Goal: Find specific page/section: Find specific page/section

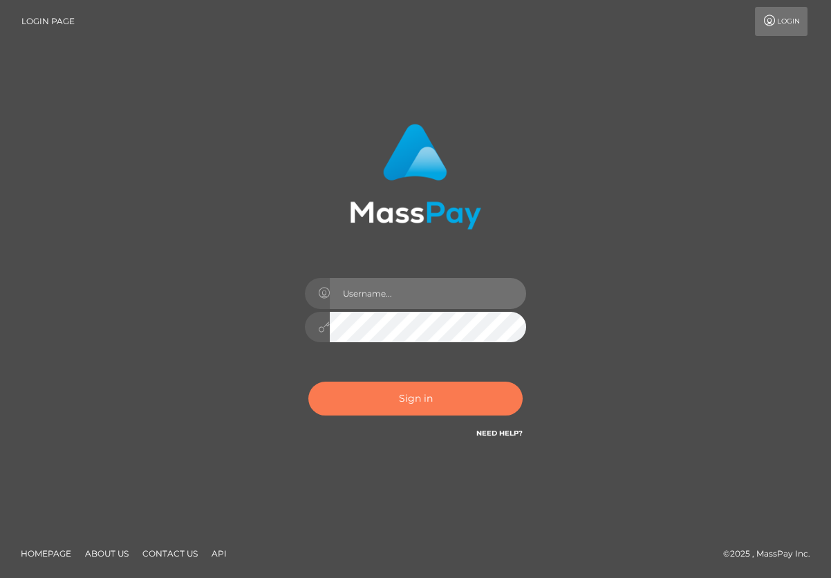
type input "aluasupport"
click at [411, 403] on button "Sign in" at bounding box center [415, 398] width 214 height 34
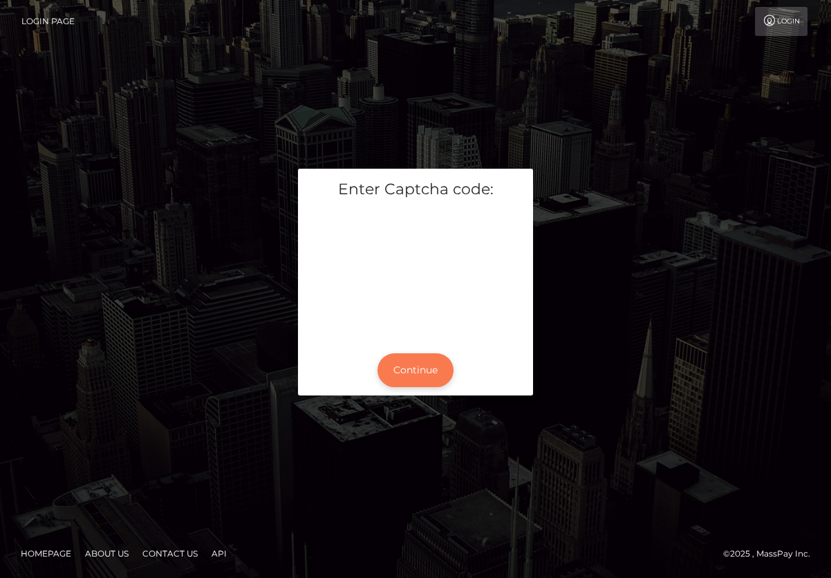
click at [414, 372] on button "Continue" at bounding box center [415, 370] width 76 height 34
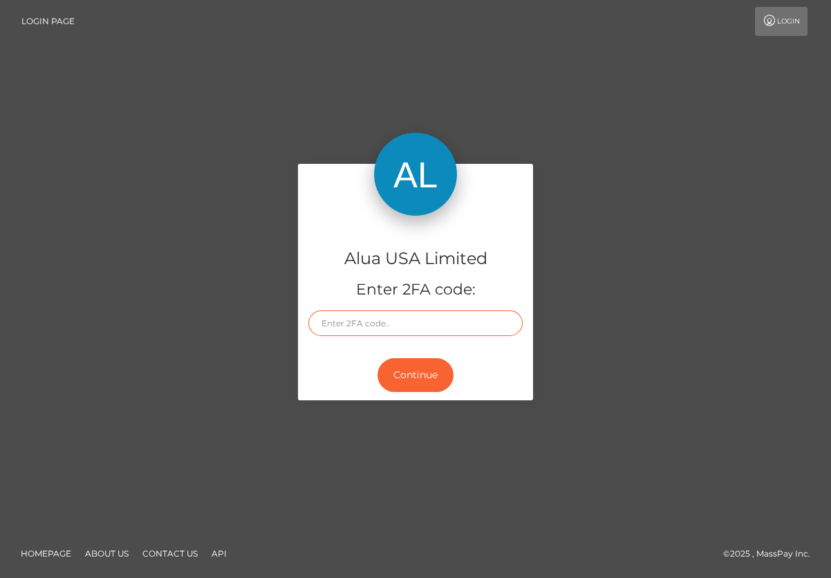
click at [343, 323] on input "text" at bounding box center [415, 323] width 214 height 26
type input "78"
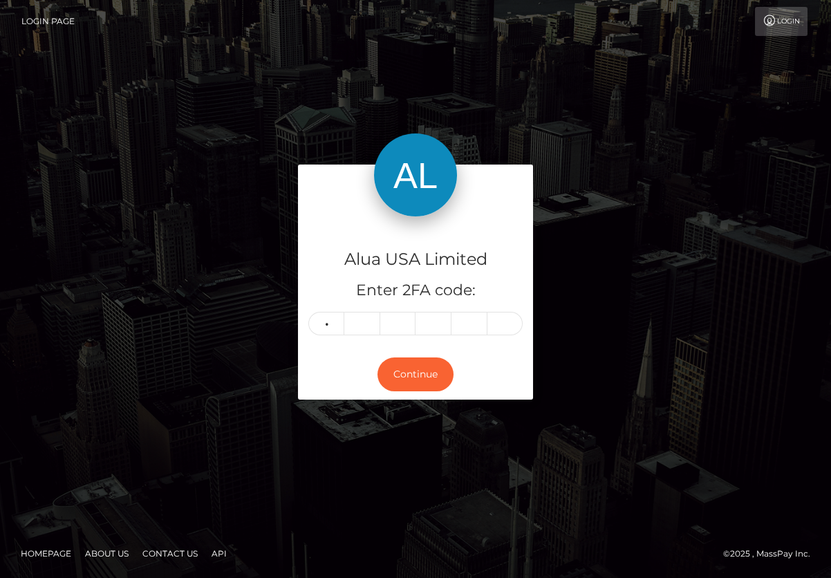
type input "6"
type input "7"
type input "6"
type input "7"
type input "8"
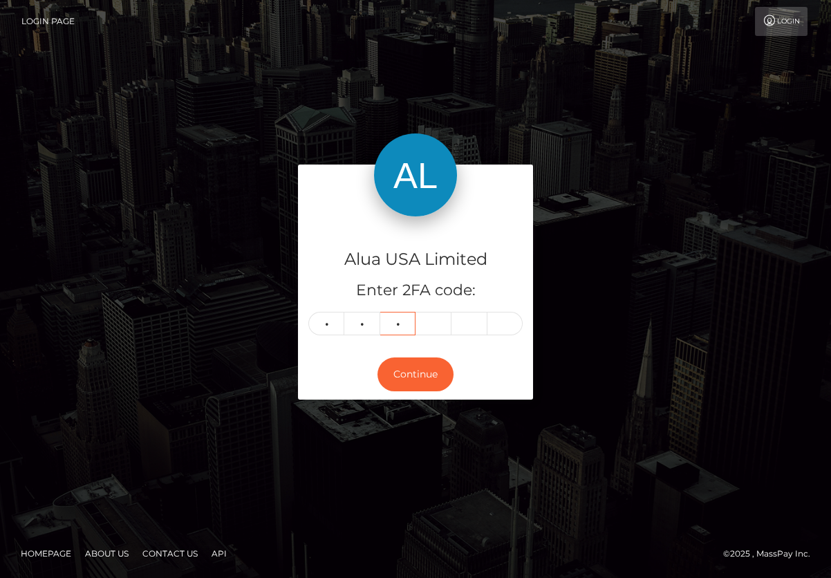
type input "6"
type input "9"
type input "7"
type input "1"
click at [417, 372] on button "Continue" at bounding box center [415, 374] width 76 height 34
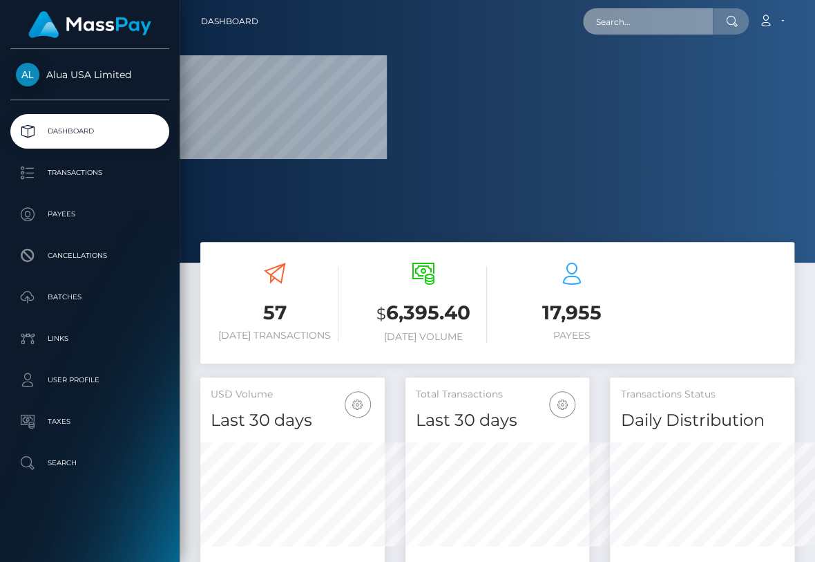
click at [631, 13] on input "text" at bounding box center [648, 21] width 130 height 26
paste input "646cff7b9f4a7bf6e60f8165"
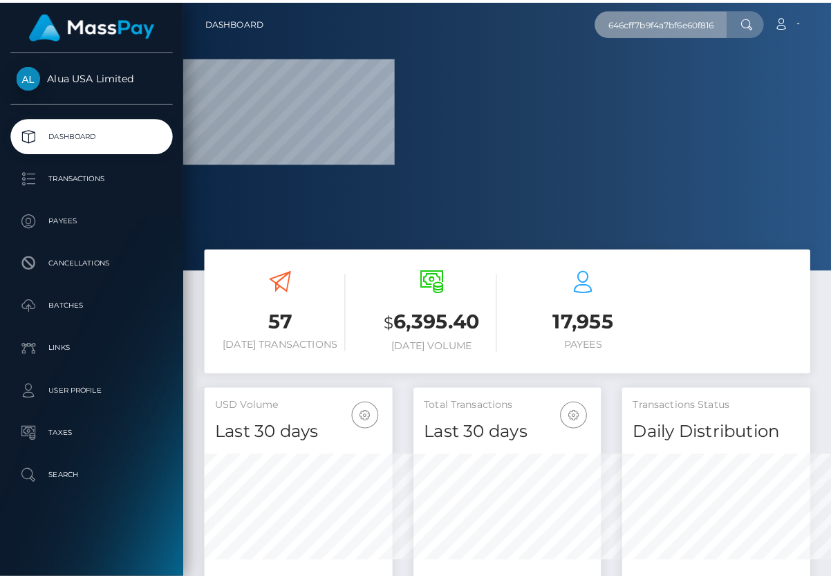
scroll to position [0, 3]
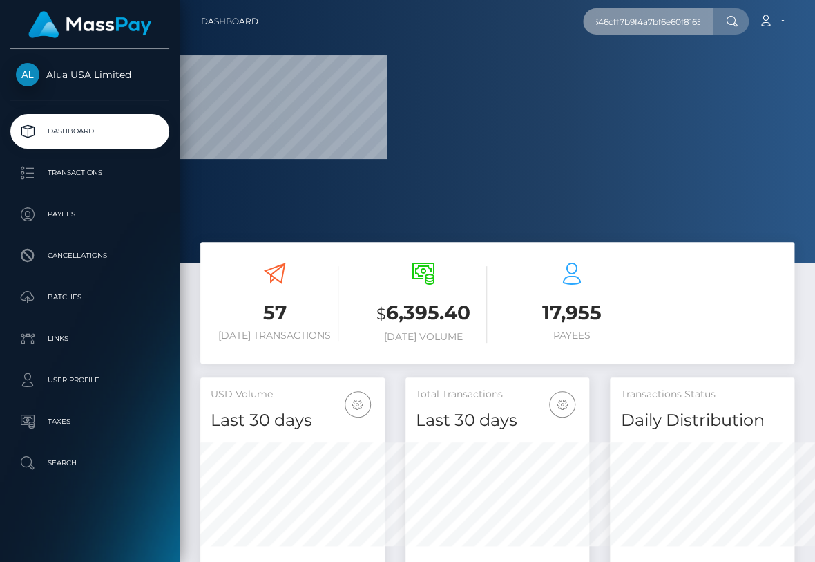
type input "646cff7b9f4a7bf6e60f8165"
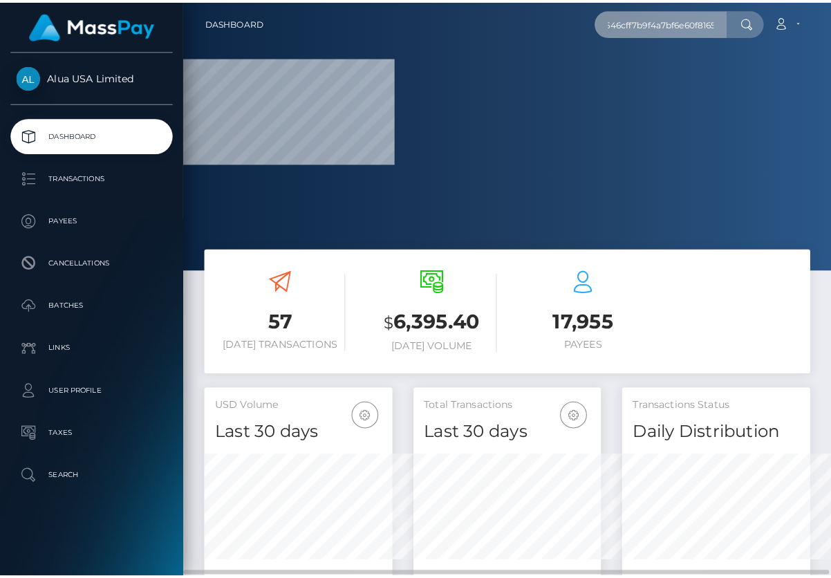
scroll to position [0, 0]
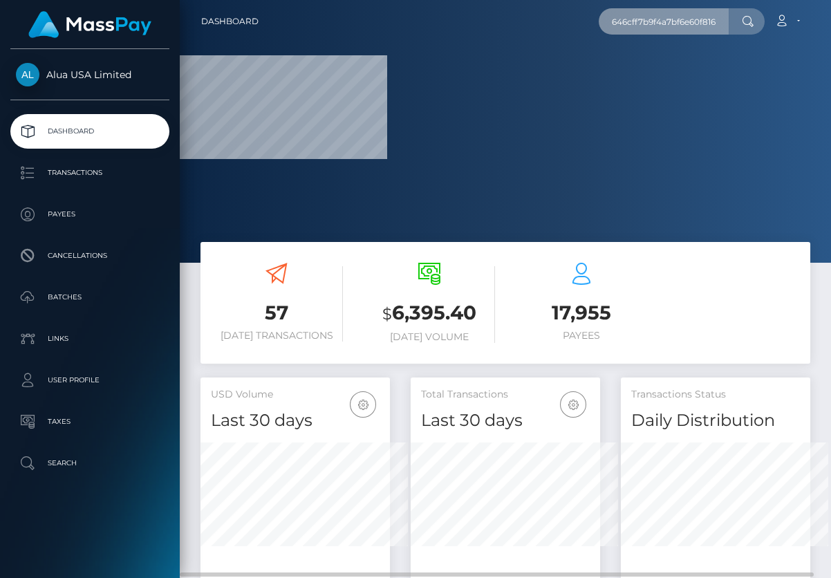
click at [644, 32] on input "646cff7b9f4a7bf6e60f8165" at bounding box center [663, 21] width 130 height 26
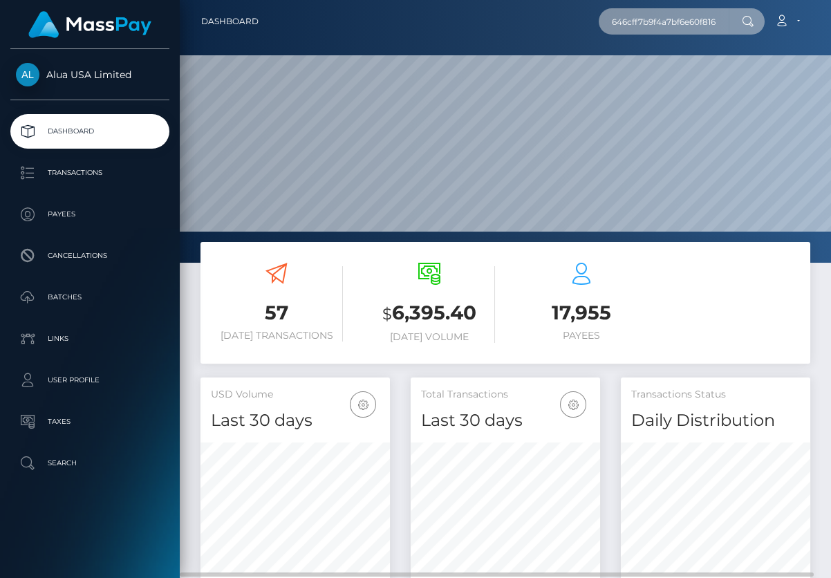
scroll to position [245, 189]
click at [648, 12] on input "646cff7b9f4a7bf6e60f8165" at bounding box center [663, 21] width 130 height 26
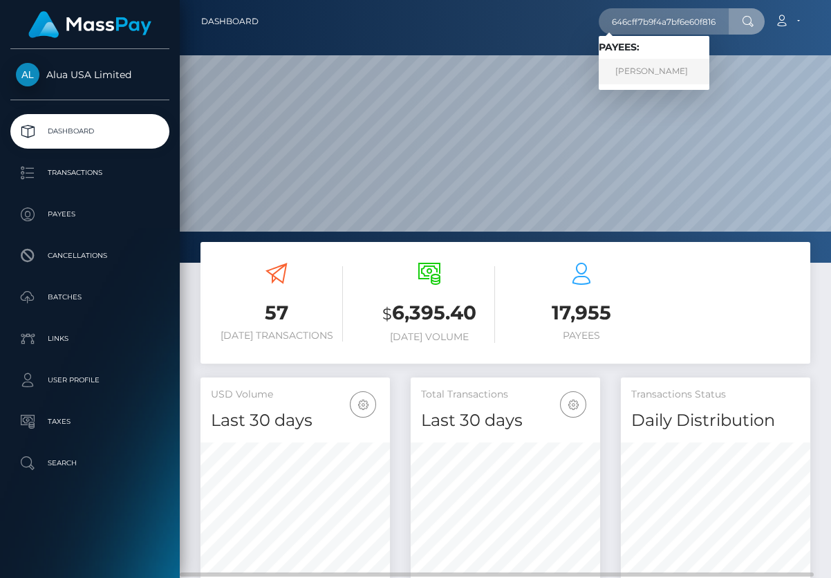
click at [662, 70] on link "Paige Ross" at bounding box center [653, 72] width 111 height 26
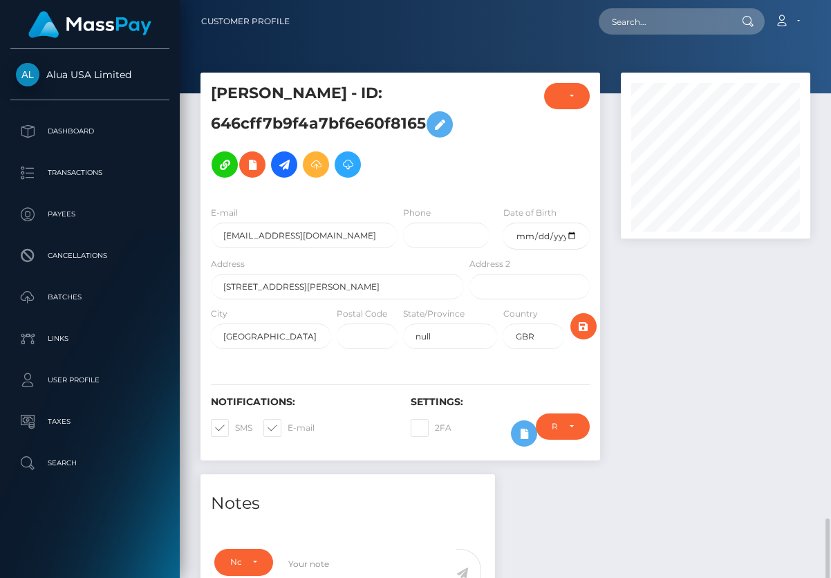
scroll to position [166, 189]
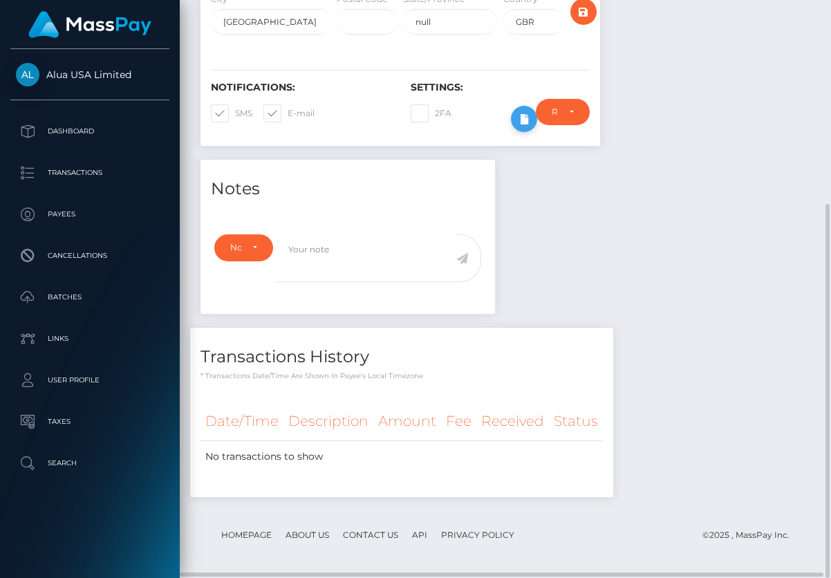
click at [522, 126] on button at bounding box center [524, 119] width 26 height 26
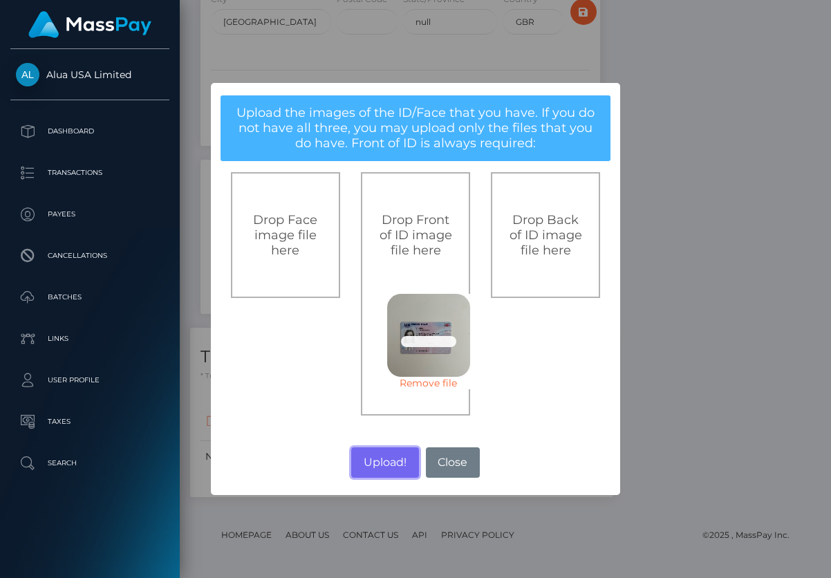
drag, startPoint x: 385, startPoint y: 466, endPoint x: 506, endPoint y: 358, distance: 163.0
click at [386, 467] on button "Upload!" at bounding box center [384, 462] width 67 height 30
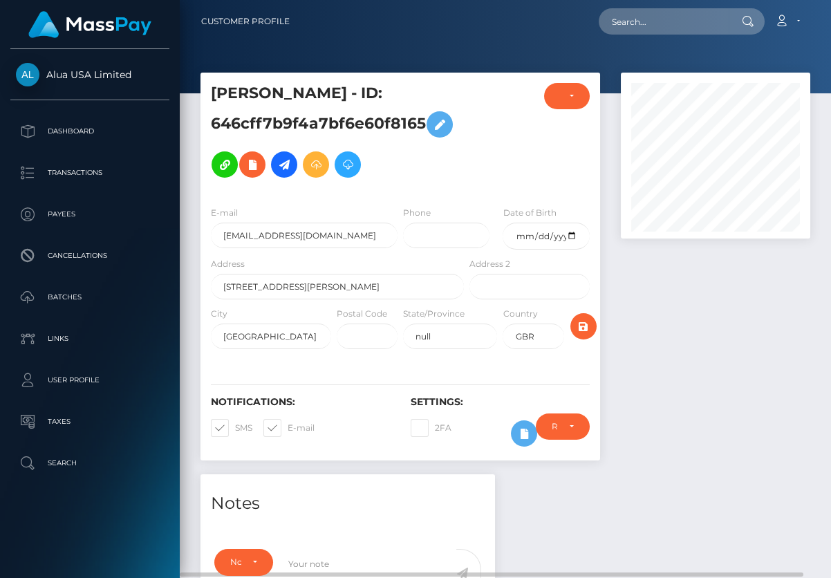
scroll to position [622, 0]
